Goal: Information Seeking & Learning: Learn about a topic

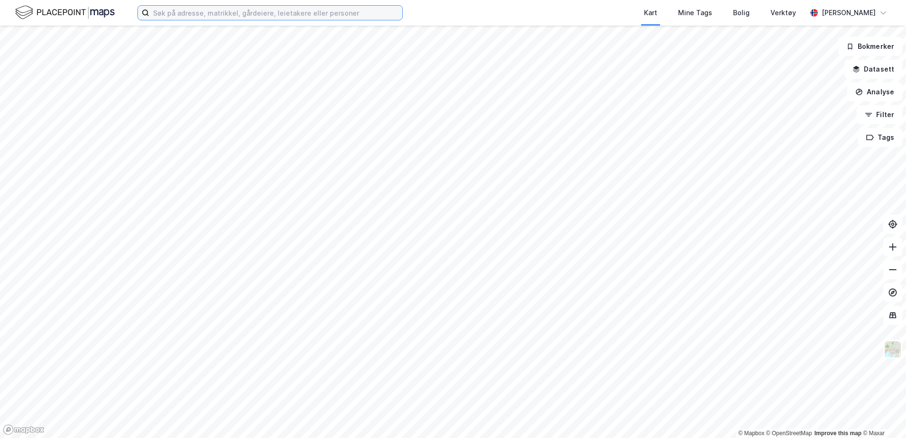
click at [217, 15] on input at bounding box center [275, 13] width 253 height 14
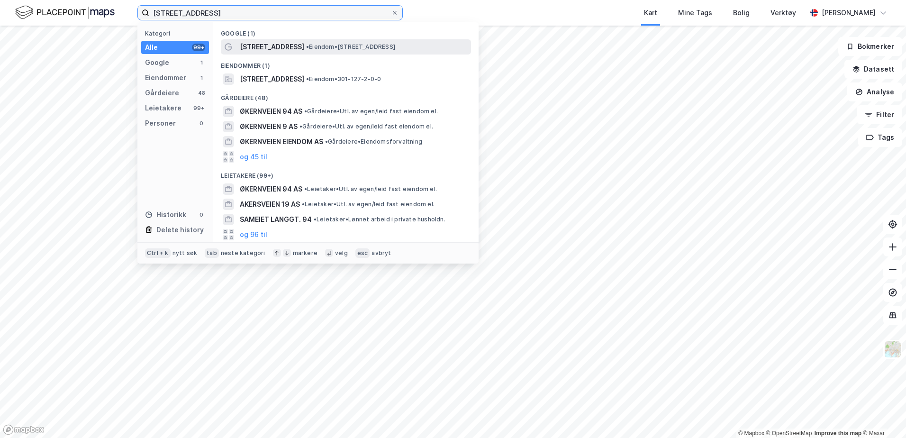
type input "[STREET_ADDRESS]"
click at [279, 49] on span "[STREET_ADDRESS]" at bounding box center [272, 46] width 64 height 11
